Goal: Use online tool/utility

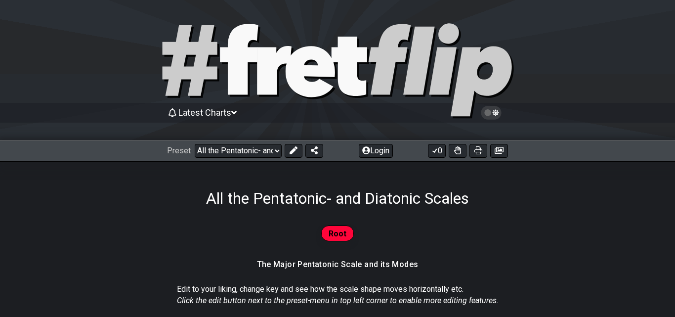
select select "/023927597434"
select select "Eb"
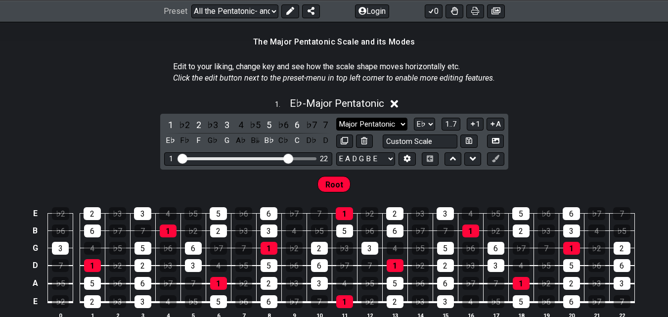
scroll to position [247, 0]
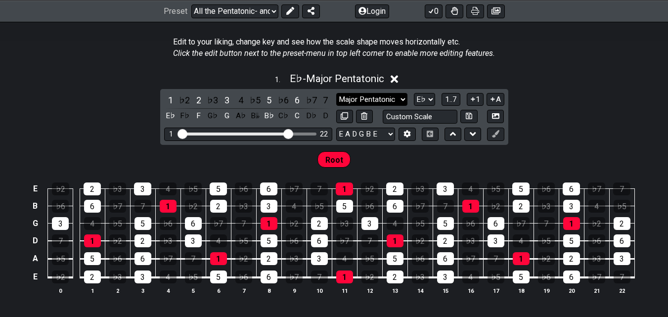
click at [376, 99] on select "Major Pentatonic Root Minor Pentatonic Major Pentatonic Minor Blues Major Blues…" at bounding box center [371, 99] width 71 height 13
select select "Minor Blues"
click at [336, 93] on select "Major Pentatonic Root Minor Pentatonic Major Pentatonic Minor Blues Major Blues…" at bounding box center [371, 99] width 71 height 13
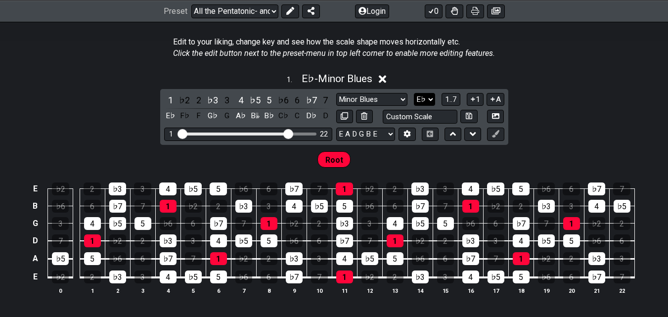
click at [420, 98] on select "A♭ A A♯ B♭ B C C♯ D♭ D D♯ E♭ E F F♯ G♭ G G♯" at bounding box center [424, 99] width 21 height 13
select select "B"
click at [414, 93] on select "A♭ A A♯ B♭ B C C♯ D♭ D D♯ E♭ E F F♯ G♭ G G♯" at bounding box center [424, 99] width 21 height 13
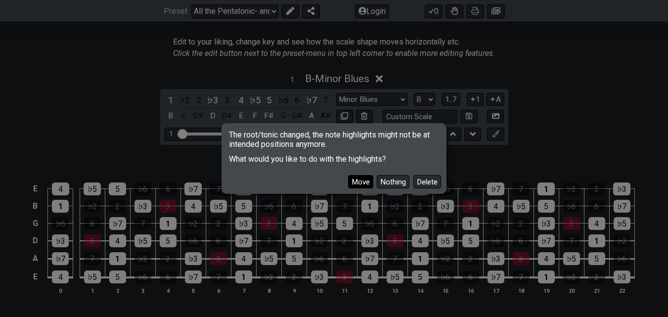
click at [358, 178] on button "Move" at bounding box center [360, 181] width 25 height 13
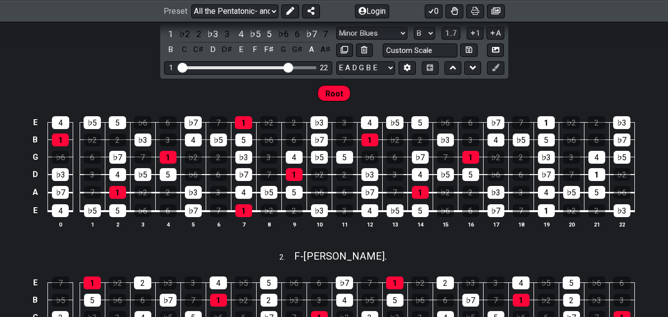
scroll to position [445, 0]
